Goal: Information Seeking & Learning: Learn about a topic

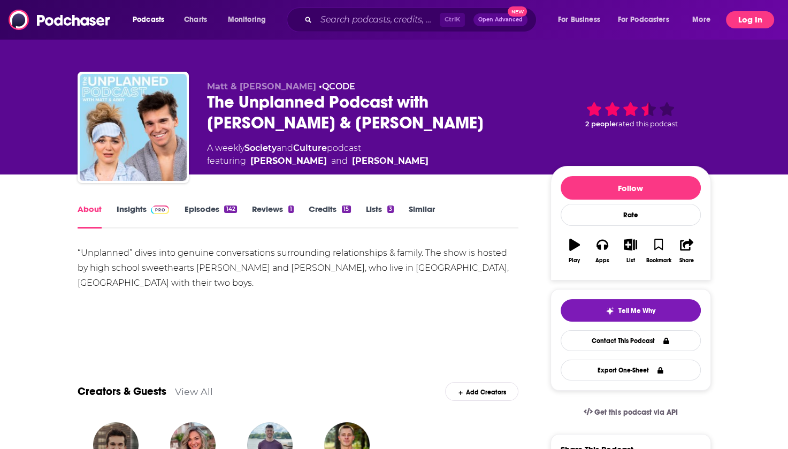
click at [749, 19] on button "Log In" at bounding box center [750, 19] width 48 height 17
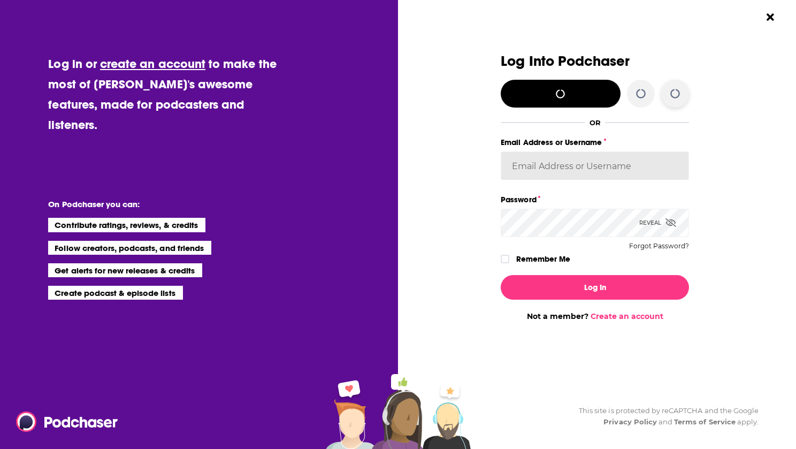
type input "[PERSON_NAME][EMAIL_ADDRESS][DOMAIN_NAME]"
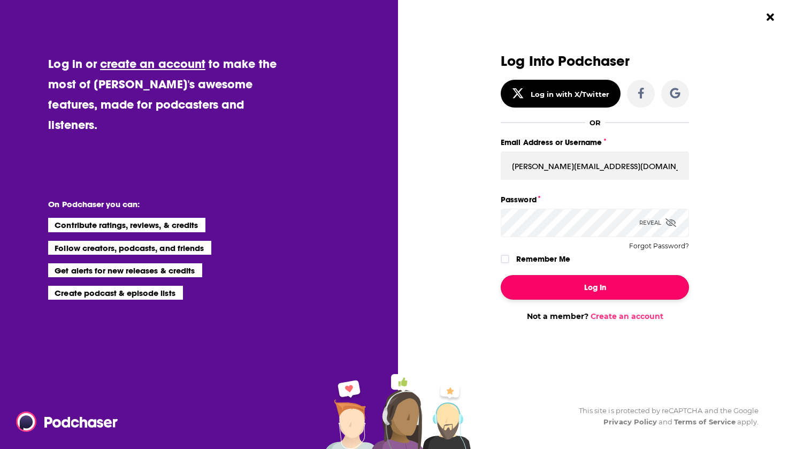
click at [588, 293] on button "Log In" at bounding box center [595, 287] width 188 height 25
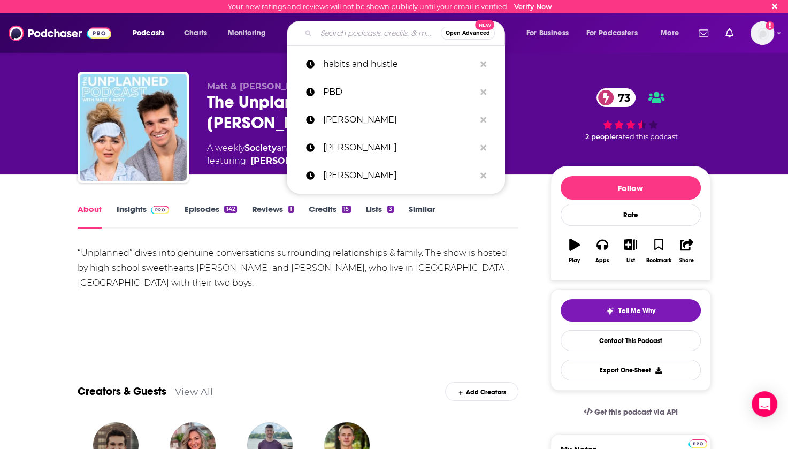
click at [357, 34] on input "Search podcasts, credits, & more..." at bounding box center [378, 33] width 125 height 17
click at [381, 90] on p "PBD" at bounding box center [399, 92] width 152 height 28
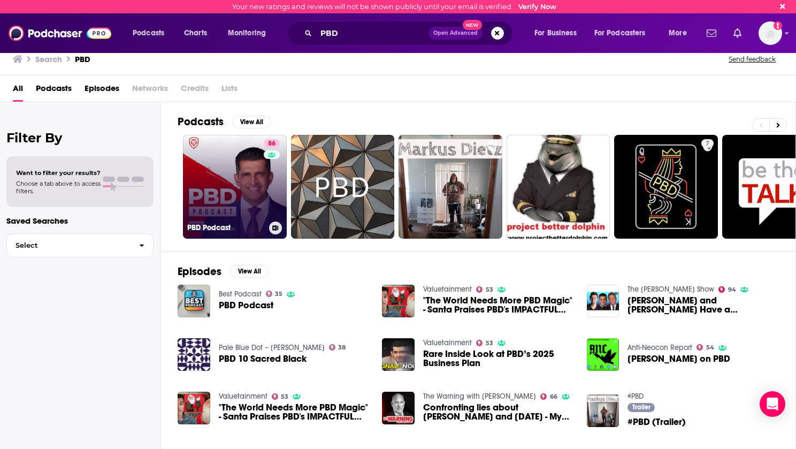
click at [247, 186] on link "86 PBD Podcast" at bounding box center [235, 187] width 104 height 104
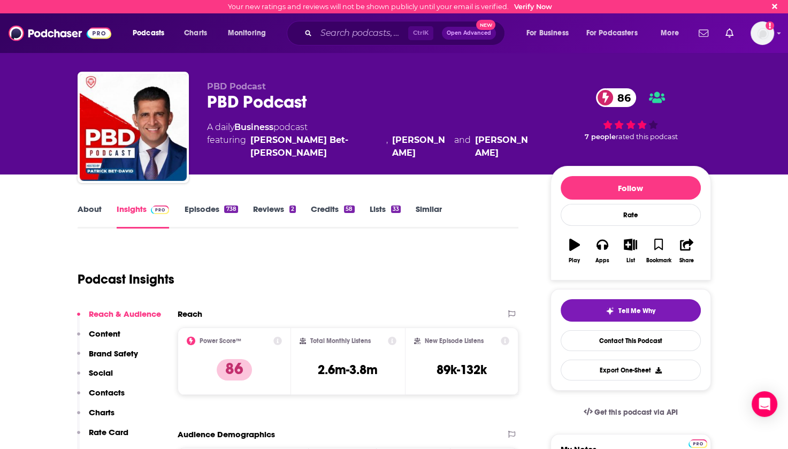
click at [88, 211] on link "About" at bounding box center [90, 216] width 24 height 25
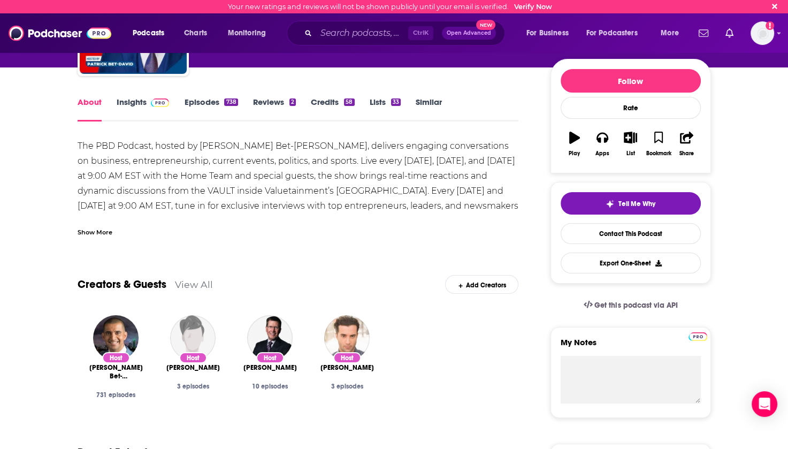
click at [193, 286] on link "View All" at bounding box center [194, 284] width 38 height 11
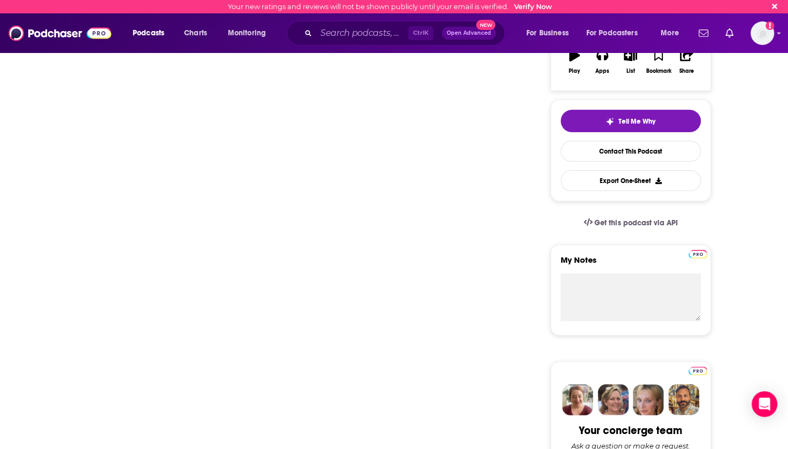
scroll to position [202, 0]
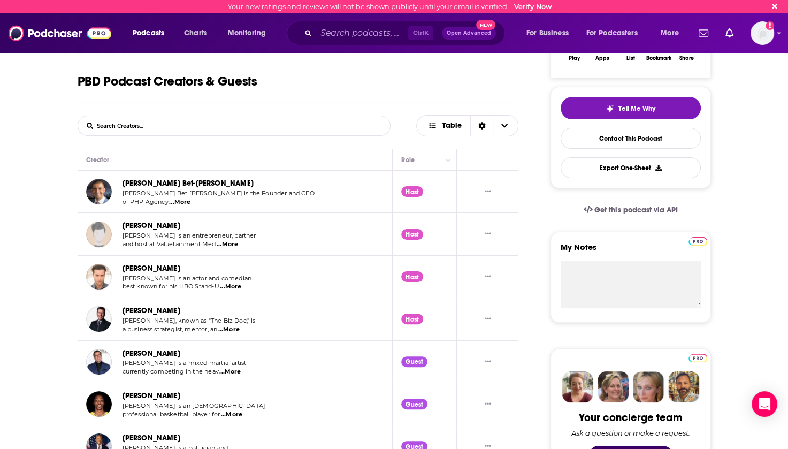
click at [193, 129] on form "List Search Input Search Creators..." at bounding box center [234, 126] width 313 height 20
click at [108, 127] on input "List Search Input" at bounding box center [134, 125] width 112 height 19
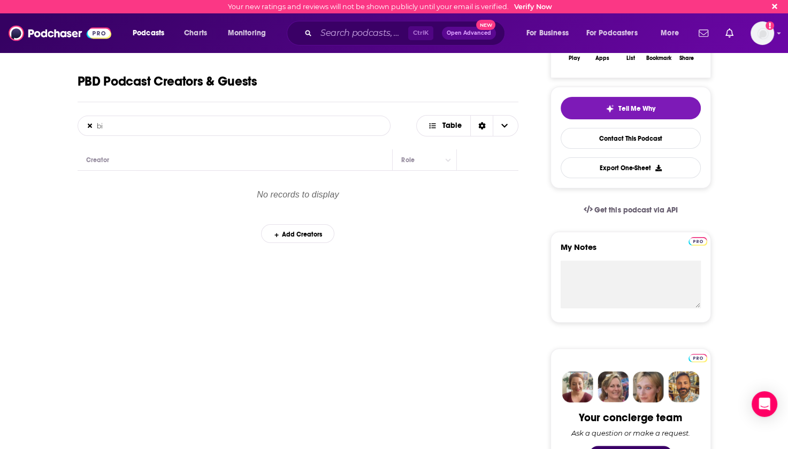
type input "b"
